Goal: Information Seeking & Learning: Learn about a topic

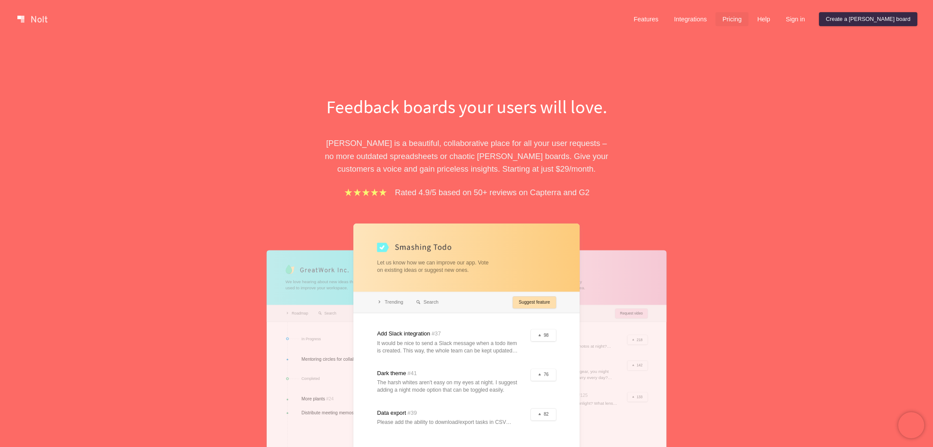
click at [749, 21] on link "Pricing" at bounding box center [732, 19] width 33 height 14
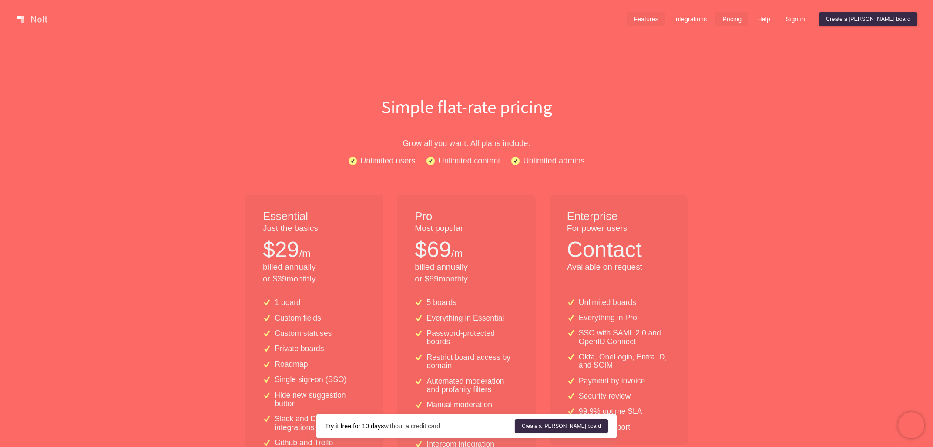
click at [666, 21] on link "Features" at bounding box center [646, 19] width 39 height 14
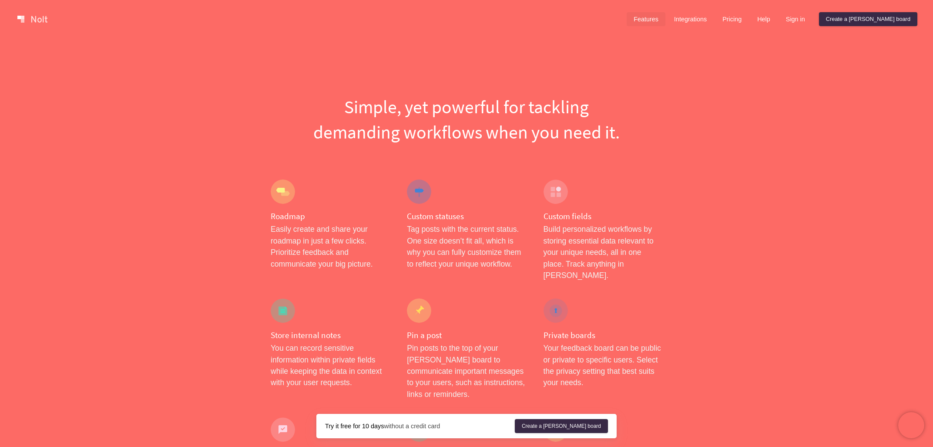
click at [24, 20] on link at bounding box center [32, 19] width 37 height 14
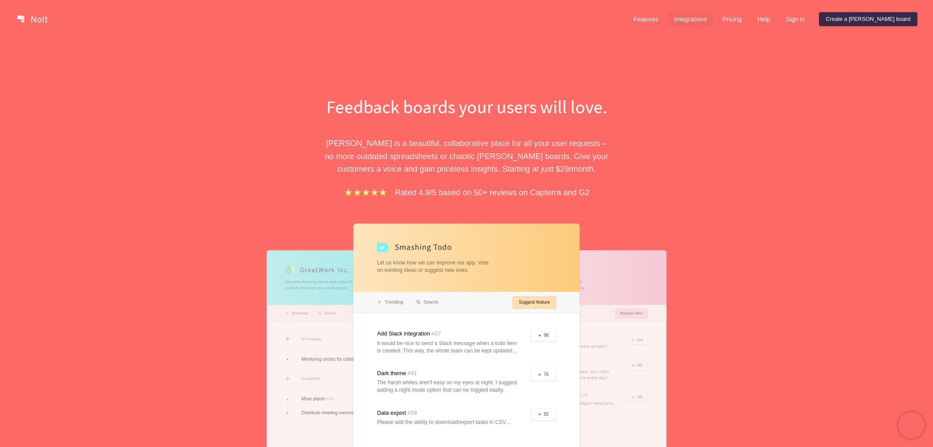
click at [714, 18] on link "Integrations" at bounding box center [690, 19] width 47 height 14
